Goal: Check status: Check status

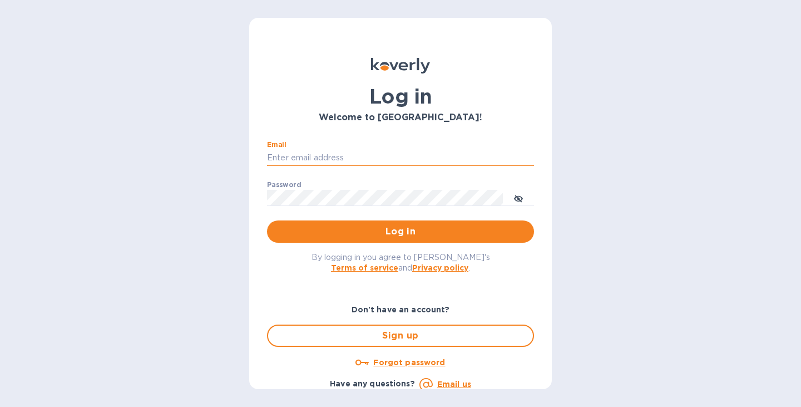
click at [336, 152] on input "Email" at bounding box center [400, 158] width 267 height 17
type input "[EMAIL_ADDRESS][DOMAIN_NAME]"
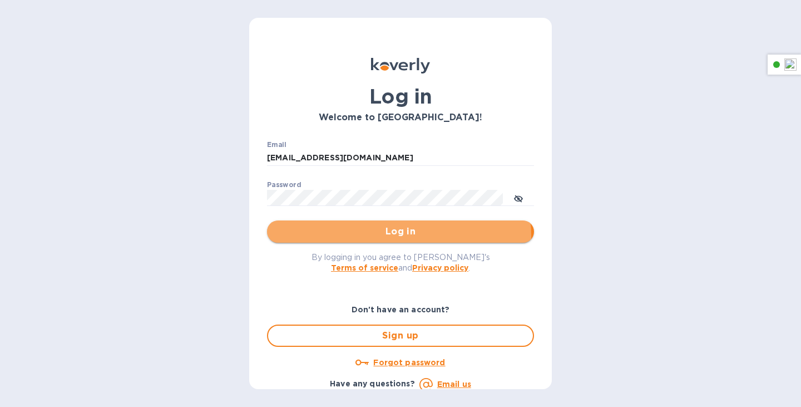
click at [380, 236] on span "Log in" at bounding box center [400, 231] width 249 height 13
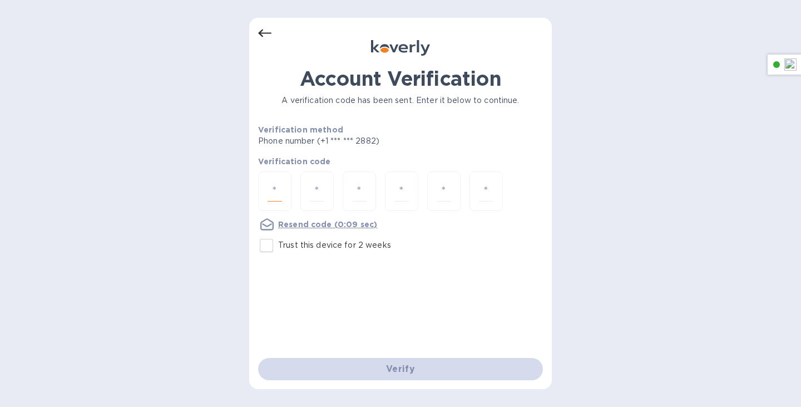
click at [275, 181] on input "number" at bounding box center [275, 191] width 14 height 21
paste input "4"
type input "4"
type input "6"
type input "2"
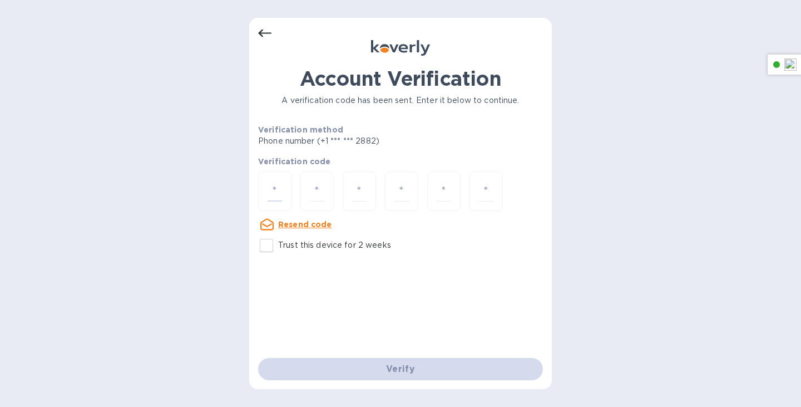
type input "1"
type input "4"
type input "5"
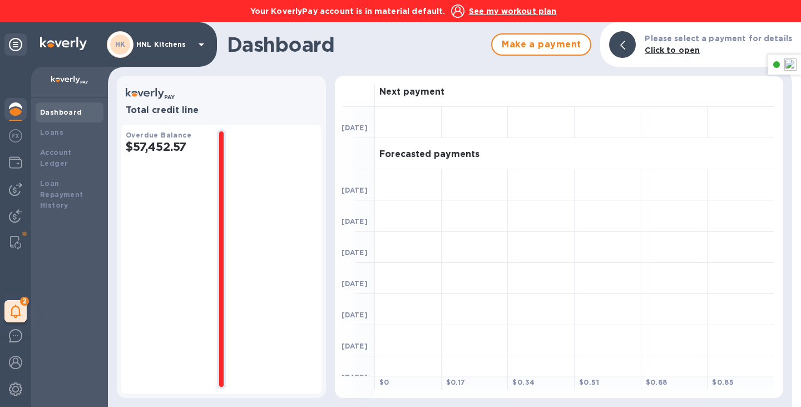
drag, startPoint x: 176, startPoint y: 144, endPoint x: 154, endPoint y: 144, distance: 22.3
click at [163, 144] on h2 "$57,452.57" at bounding box center [167, 147] width 82 height 14
drag, startPoint x: 154, startPoint y: 144, endPoint x: 191, endPoint y: 144, distance: 37.3
click at [191, 144] on h2 "$57,452.57" at bounding box center [167, 147] width 82 height 14
click at [62, 160] on div "Account Ledger" at bounding box center [70, 157] width 68 height 31
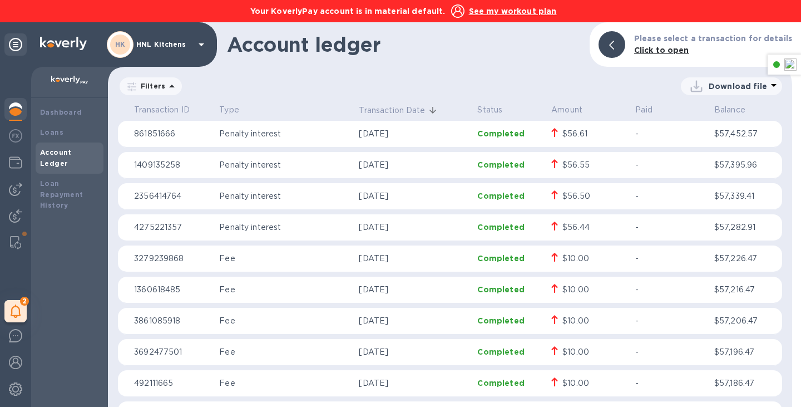
click at [243, 283] on td "Fee" at bounding box center [285, 289] width 140 height 27
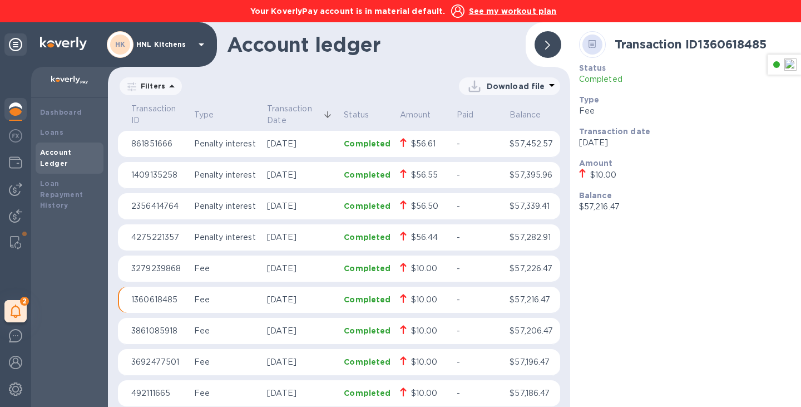
click at [551, 45] on div at bounding box center [548, 44] width 27 height 27
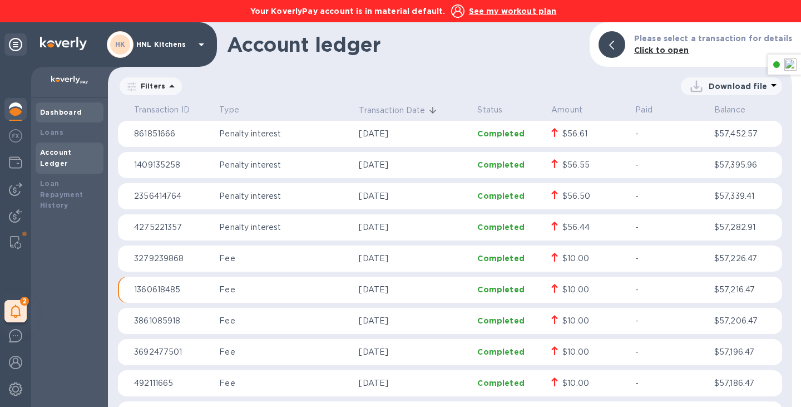
click at [51, 117] on div "Dashboard" at bounding box center [69, 112] width 59 height 11
